Goal: Navigation & Orientation: Find specific page/section

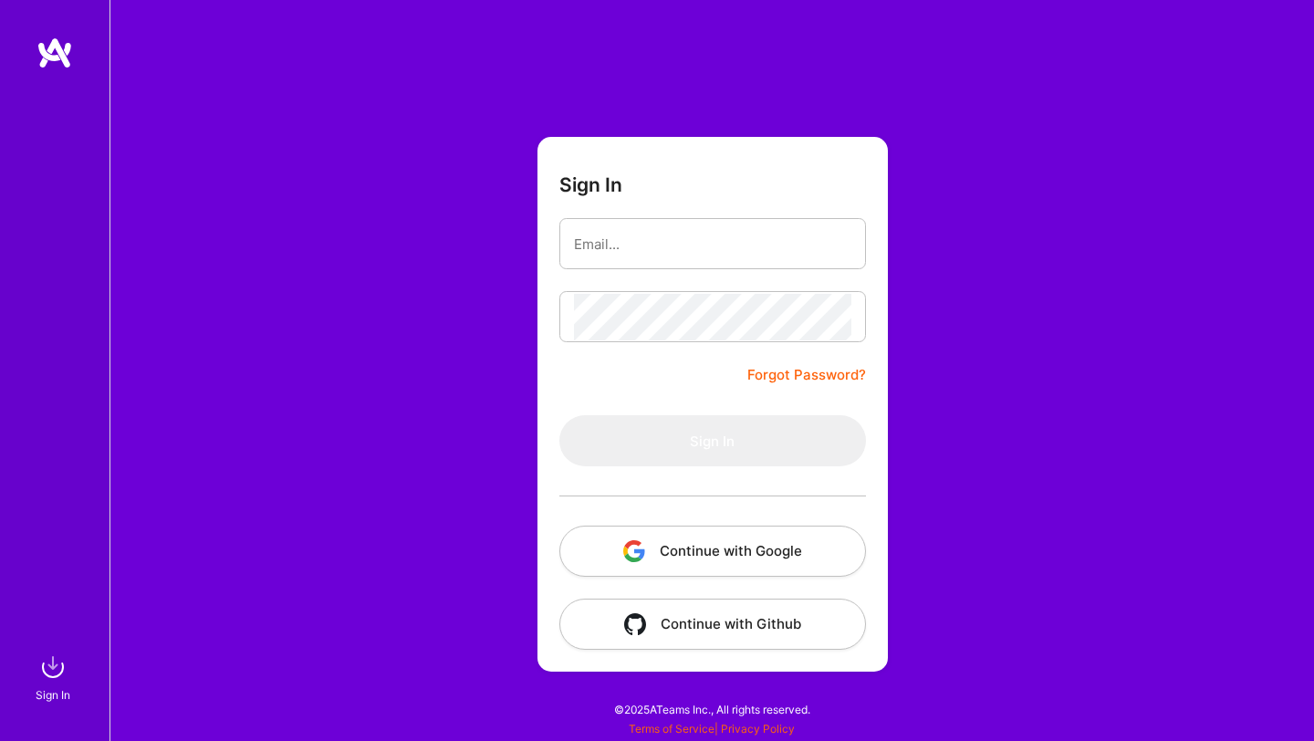
click at [731, 556] on button "Continue with Google" at bounding box center [713, 551] width 307 height 51
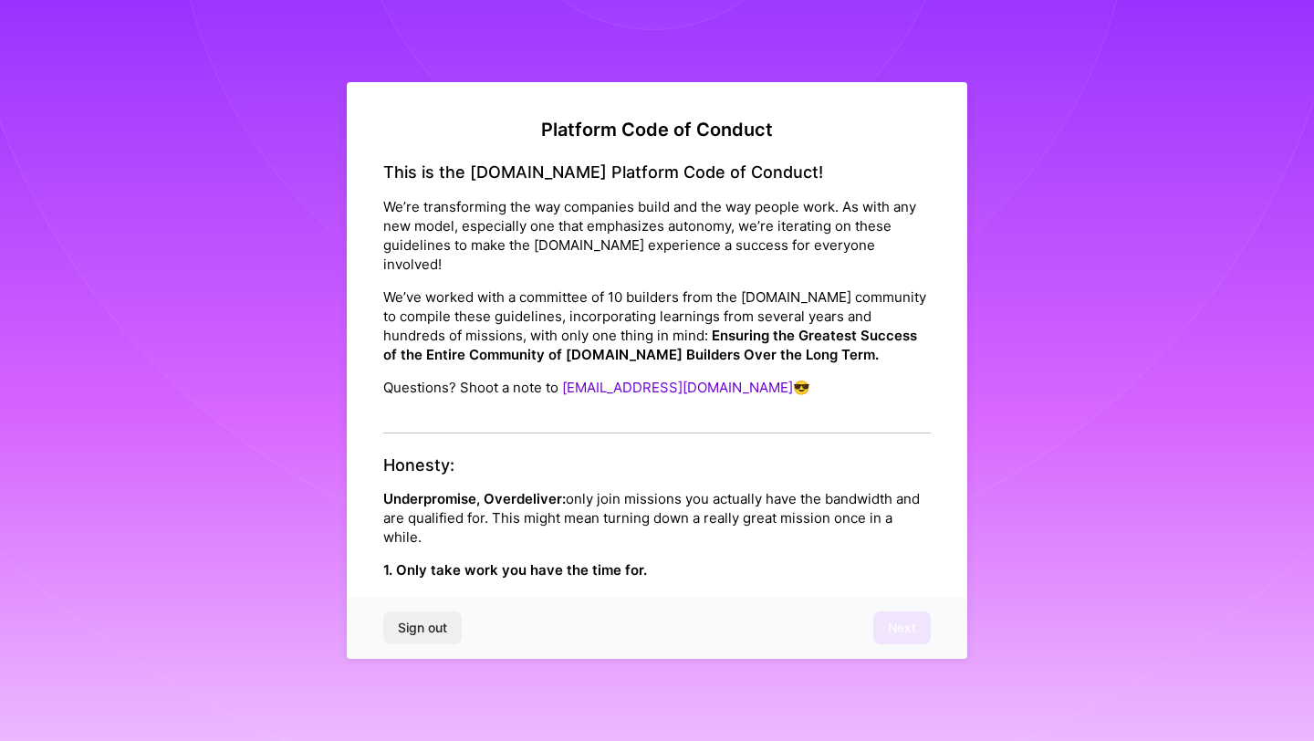
click at [752, 560] on p "1. Only take work you have the time for." at bounding box center [657, 569] width 548 height 19
click at [455, 456] on h4 "Honesty:" at bounding box center [657, 466] width 548 height 20
click at [604, 489] on p "Underpromise, Overdeliver: only join missions you actually have the bandwidth a…" at bounding box center [657, 518] width 548 height 58
click at [895, 624] on div "Sign out Next" at bounding box center [657, 628] width 621 height 62
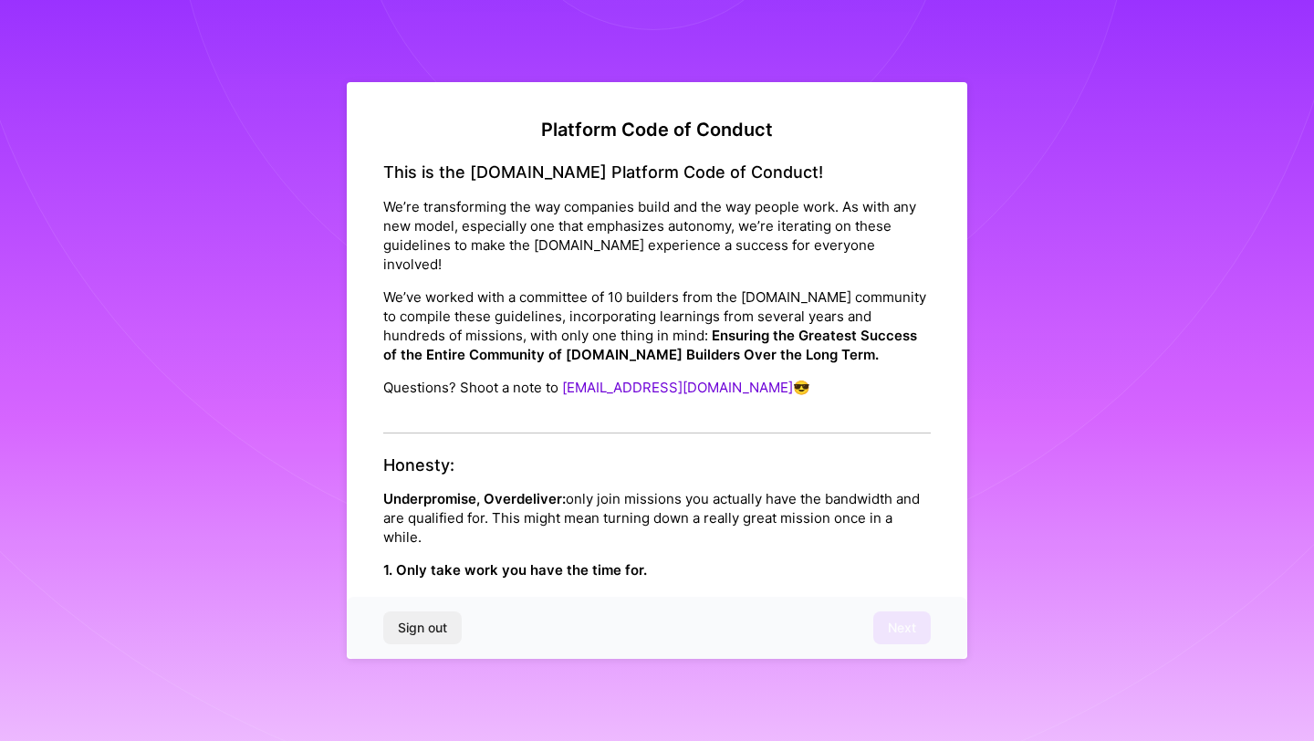
click at [886, 604] on div "Sign out Next" at bounding box center [657, 628] width 621 height 62
click at [893, 593] on p "Make sure your availability for a mission you ask to join isn’t interefered by …" at bounding box center [657, 612] width 548 height 38
click at [757, 288] on p "We’ve worked with a committee of 10 builders from the [DOMAIN_NAME] community t…" at bounding box center [657, 326] width 548 height 77
click at [739, 173] on h4 "This is the [DOMAIN_NAME] Platform Code of Conduct!" at bounding box center [657, 172] width 548 height 20
click at [551, 388] on div "This is the [DOMAIN_NAME] Platform Code of Conduct! We’re transforming the way …" at bounding box center [657, 297] width 548 height 271
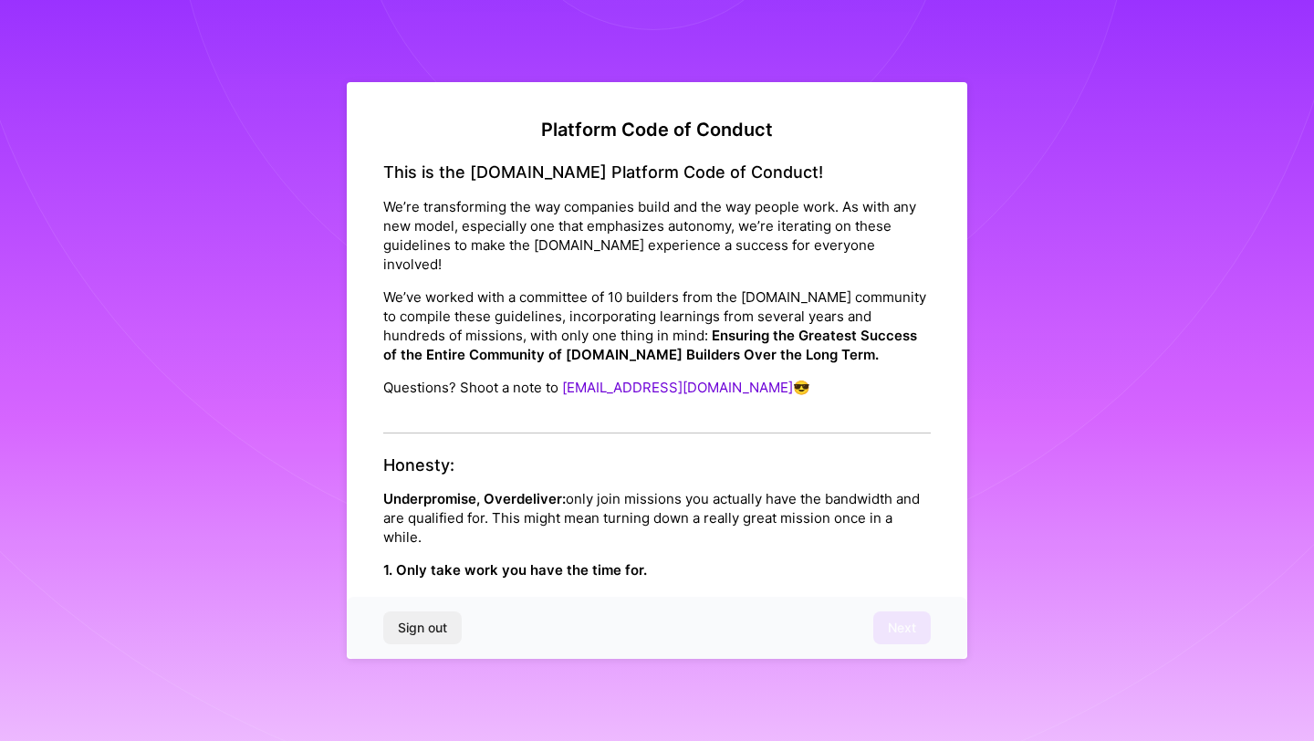
click at [529, 378] on p "Questions? Shoot a note to [EMAIL_ADDRESS][DOMAIN_NAME] 😎" at bounding box center [657, 387] width 548 height 19
click at [675, 378] on p "Questions? Shoot a note to [EMAIL_ADDRESS][DOMAIN_NAME] 😎" at bounding box center [657, 387] width 548 height 19
click at [558, 378] on p "Questions? Shoot a note to [EMAIL_ADDRESS][DOMAIN_NAME] 😎" at bounding box center [657, 387] width 548 height 19
click at [431, 619] on span "Sign out" at bounding box center [422, 628] width 49 height 18
